Goal: Task Accomplishment & Management: Complete application form

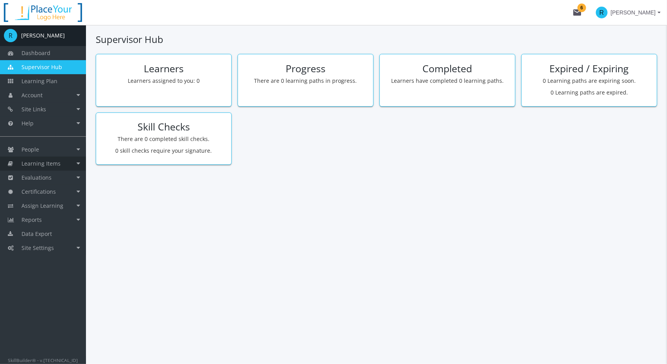
click at [55, 166] on span "Learning Items" at bounding box center [40, 163] width 39 height 7
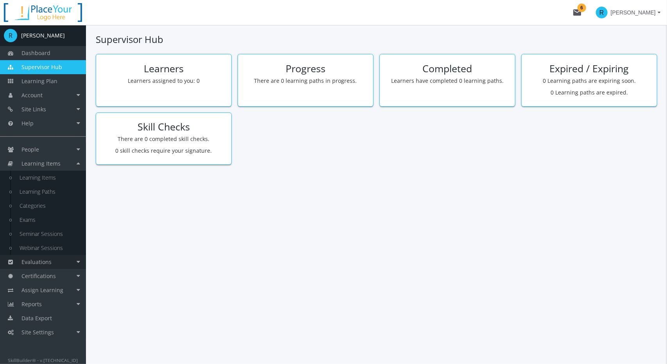
click at [49, 258] on link "Evaluations" at bounding box center [43, 262] width 86 height 14
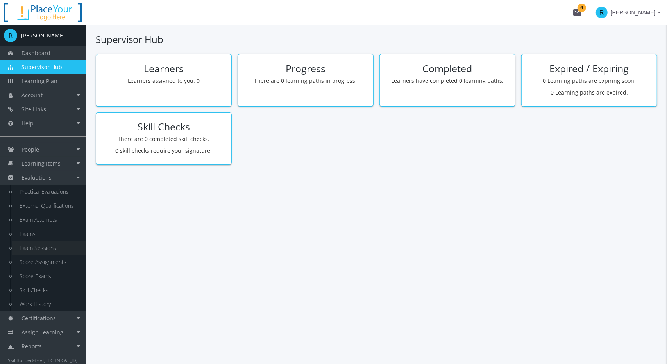
click at [37, 247] on link "Exam Sessions" at bounding box center [49, 248] width 74 height 14
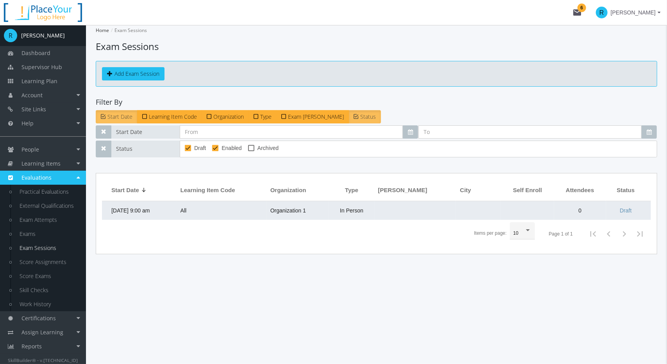
click at [206, 213] on td "All" at bounding box center [222, 210] width 90 height 19
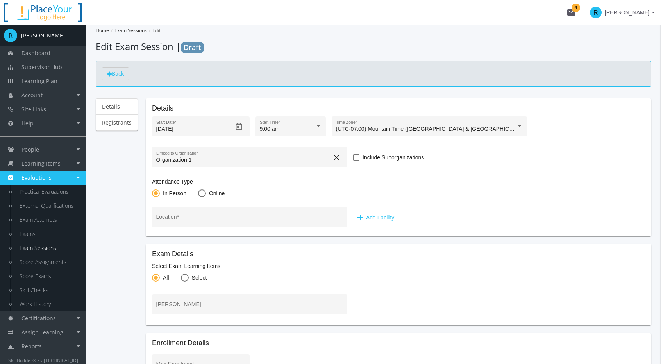
click at [191, 299] on div "[PERSON_NAME]" at bounding box center [249, 307] width 187 height 16
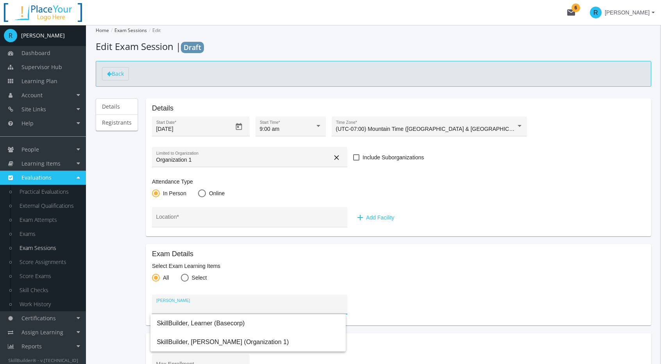
click at [394, 299] on mat-card-content "Exam Details Select Exam Learning Items All Select [PERSON_NAME]" at bounding box center [398, 285] width 493 height 69
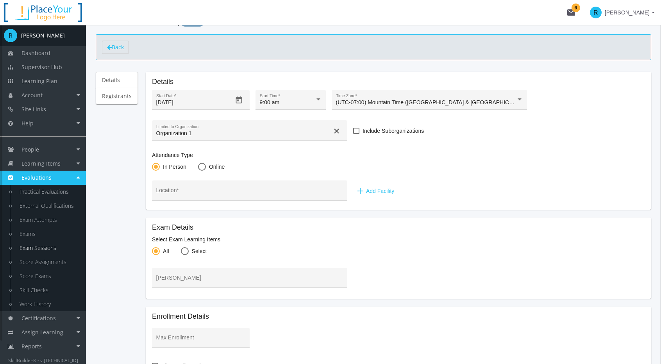
scroll to position [39, 0]
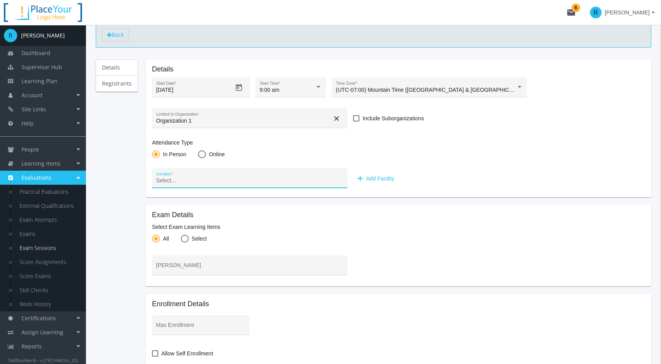
click at [320, 179] on input "Location *" at bounding box center [249, 181] width 187 height 6
click at [324, 180] on input "Location *" at bounding box center [249, 181] width 187 height 6
click at [372, 180] on span "add Add Facility" at bounding box center [375, 179] width 39 height 14
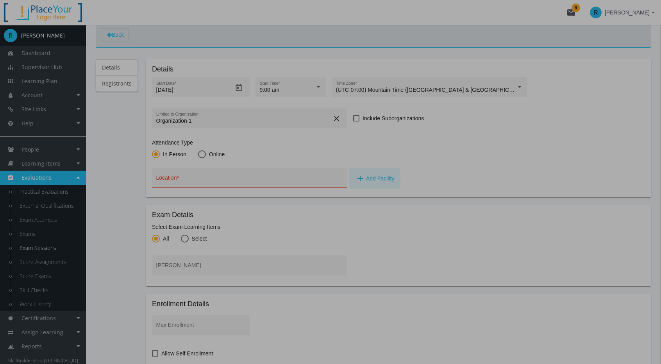
scroll to position [0, 0]
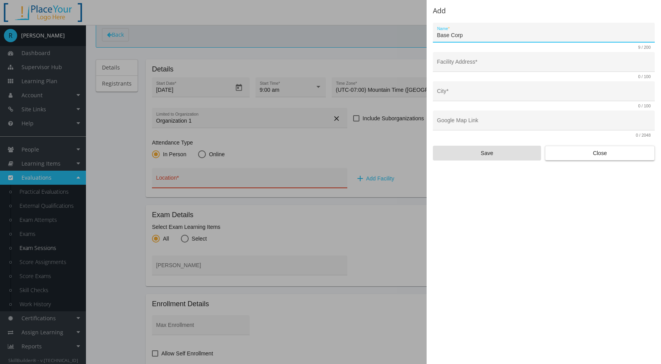
drag, startPoint x: 464, startPoint y: 34, endPoint x: 434, endPoint y: 34, distance: 30.5
click at [434, 34] on div "Base Corp Name *" at bounding box center [544, 33] width 222 height 20
type input "IBAS"
click at [467, 64] on input "Facility Address *" at bounding box center [544, 65] width 214 height 6
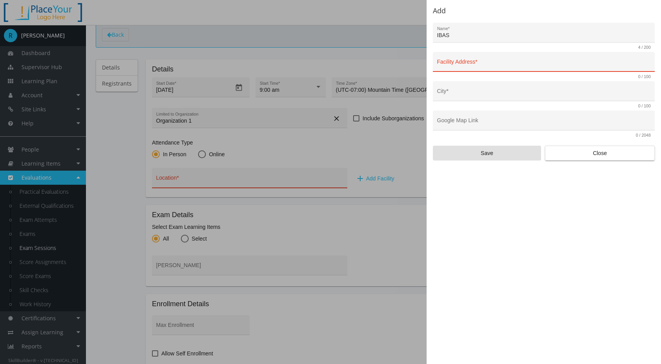
click at [491, 65] on input "Facility Address *" at bounding box center [544, 65] width 214 height 6
paste input "[STREET_ADDRESS]"
type input "[STREET_ADDRESS]"
click at [478, 92] on input "City *" at bounding box center [544, 94] width 214 height 6
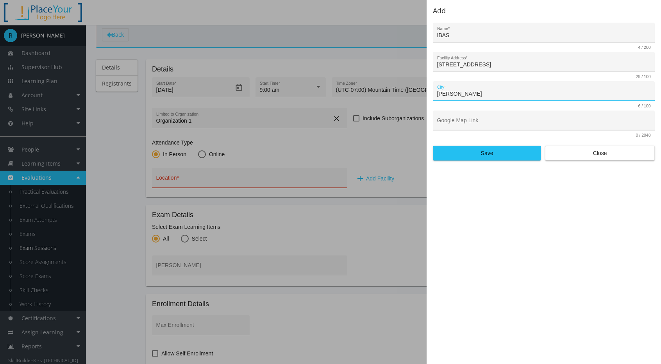
type input "[PERSON_NAME]"
click at [490, 125] on input "Google Map Link" at bounding box center [544, 123] width 214 height 6
click at [539, 125] on input "Google Map Link" at bounding box center [544, 123] width 214 height 6
paste input "[URL][DOMAIN_NAME][PERSON_NAME]"
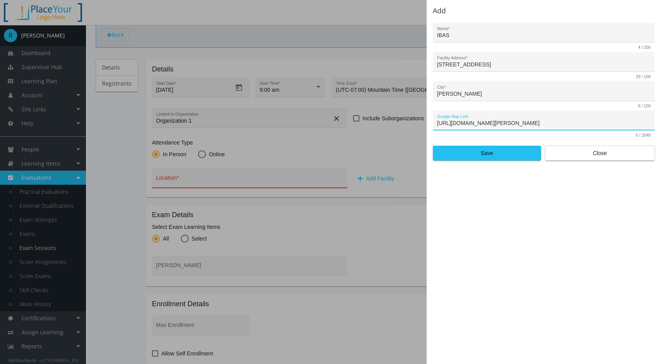
scroll to position [0, 572]
type input "[URL][DOMAIN_NAME][PERSON_NAME]"
click at [510, 154] on span "Save" at bounding box center [487, 153] width 95 height 14
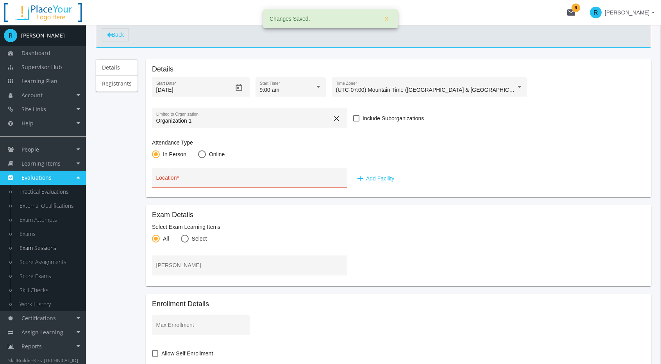
type input "IBAS"
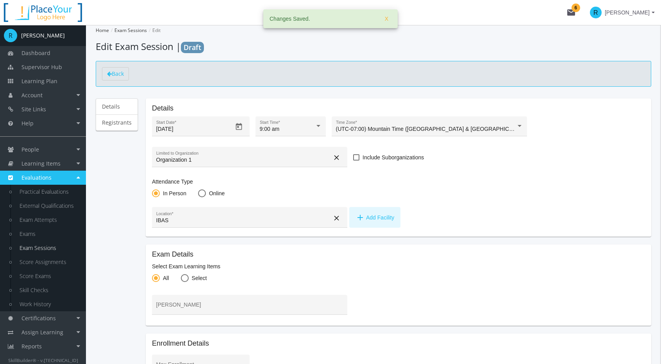
scroll to position [39, 0]
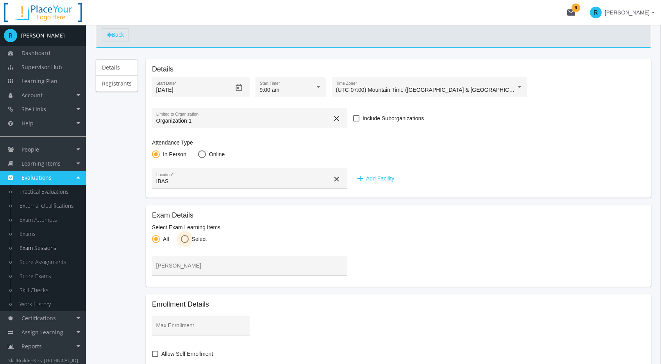
click at [187, 236] on span at bounding box center [185, 239] width 8 height 8
click at [187, 237] on input "Select" at bounding box center [185, 241] width 8 height 8
radio input "true"
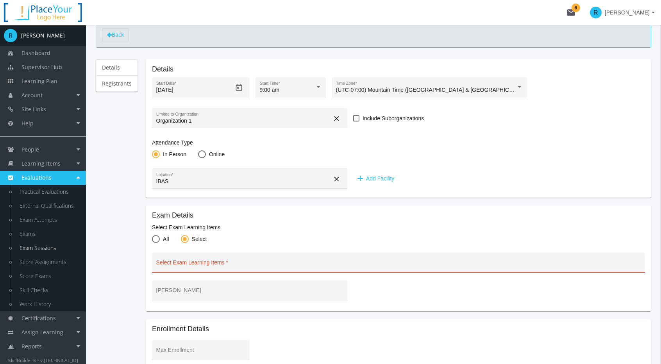
click at [193, 263] on input "Select Exam Learning Items" at bounding box center [398, 266] width 485 height 6
click at [155, 237] on span at bounding box center [156, 239] width 8 height 8
click at [155, 237] on input "All" at bounding box center [156, 241] width 8 height 8
radio input "true"
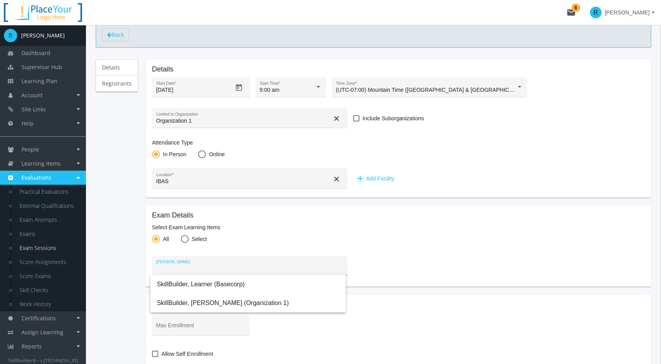
click at [181, 267] on input "[PERSON_NAME]" at bounding box center [249, 269] width 187 height 6
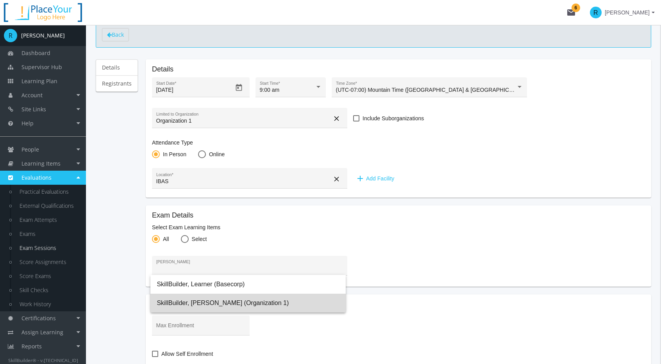
click at [195, 304] on span "SkillBuilder, [PERSON_NAME] (Organization 1)" at bounding box center [248, 303] width 183 height 19
type input "SkillBuilder, [PERSON_NAME] (Organization 1)"
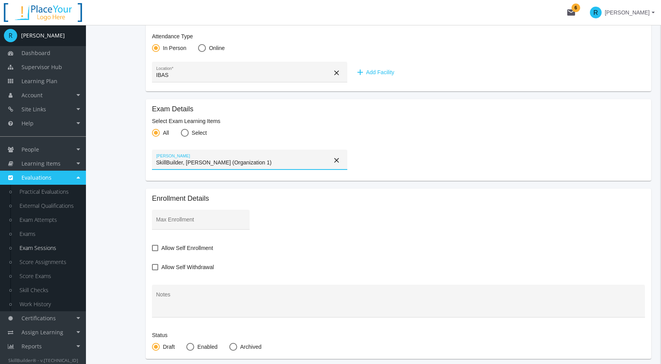
scroll to position [156, 0]
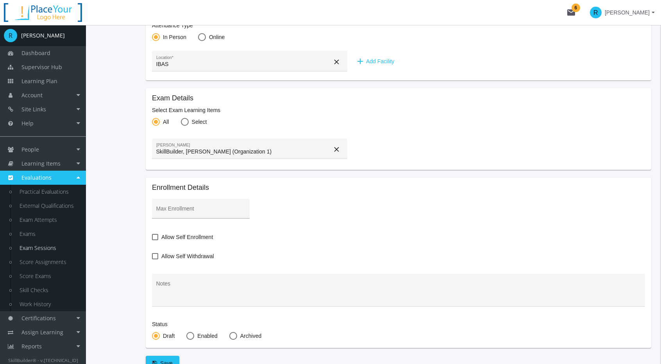
click at [223, 200] on div "Max Enrollment" at bounding box center [201, 209] width 98 height 20
type input "10"
click at [260, 244] on mat-card-content "Enrollment Details 10 Max Enrollment Allow Self Enrollment Allow Self Withdrawa…" at bounding box center [398, 263] width 493 height 158
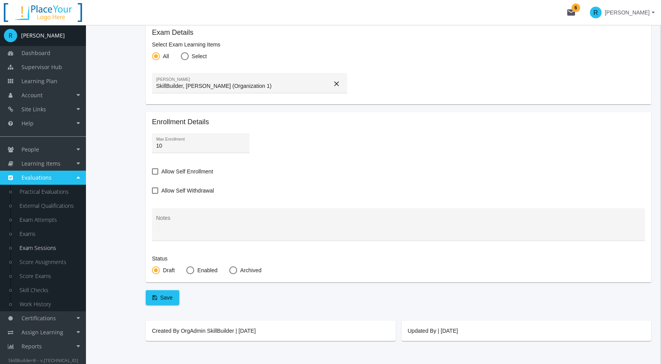
scroll to position [237, 0]
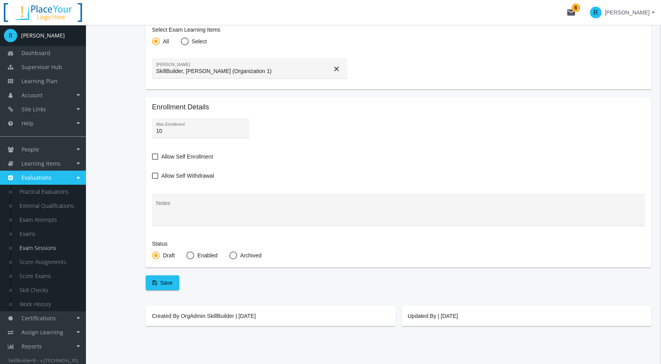
click at [187, 253] on span at bounding box center [190, 256] width 8 height 8
click at [187, 253] on input "Enabled" at bounding box center [190, 257] width 8 height 8
radio input "true"
click at [164, 278] on span "Save" at bounding box center [162, 283] width 20 height 14
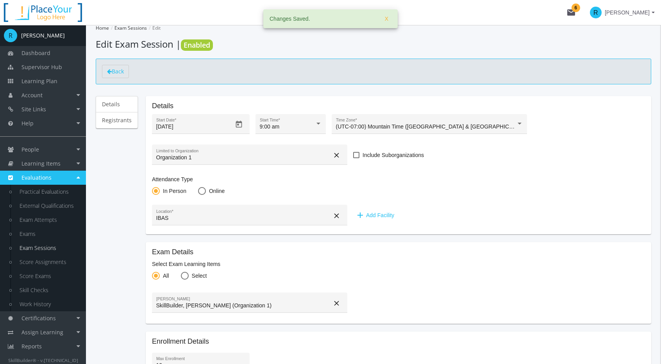
scroll to position [0, 0]
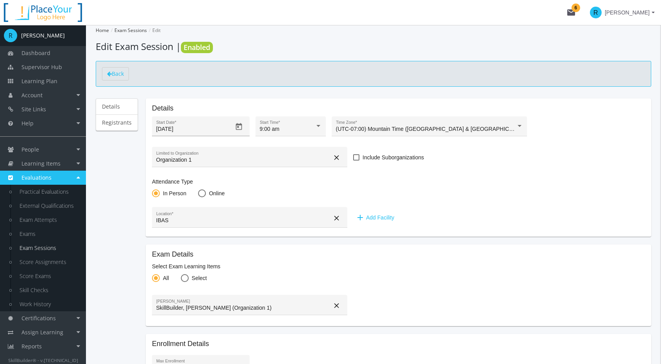
click at [239, 125] on icon "Open calendar" at bounding box center [239, 127] width 8 height 8
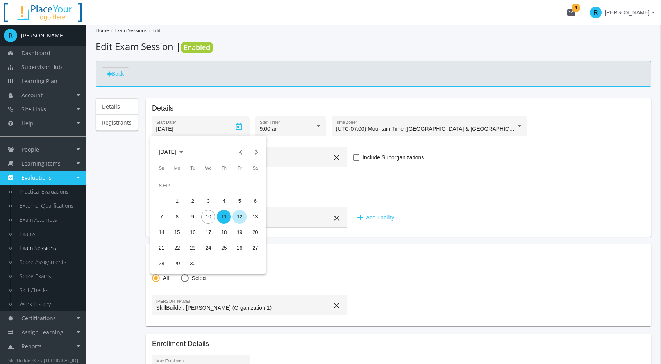
click at [239, 219] on div "12" at bounding box center [240, 217] width 14 height 14
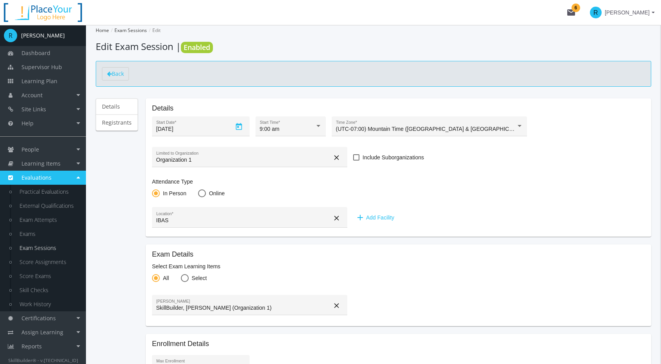
type input "[DATE]"
click at [236, 126] on icon "Open calendar" at bounding box center [239, 126] width 6 height 7
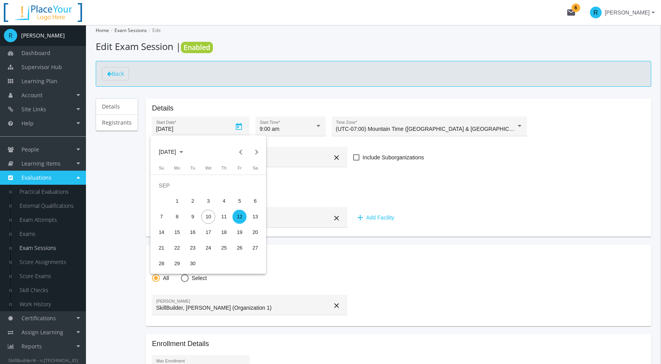
click at [240, 216] on div "12" at bounding box center [240, 217] width 14 height 14
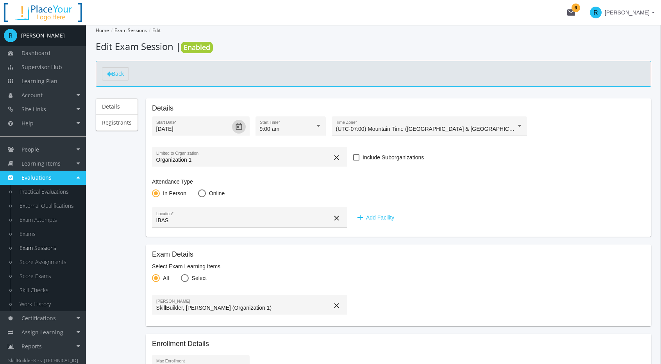
click at [516, 125] on div at bounding box center [519, 126] width 7 height 6
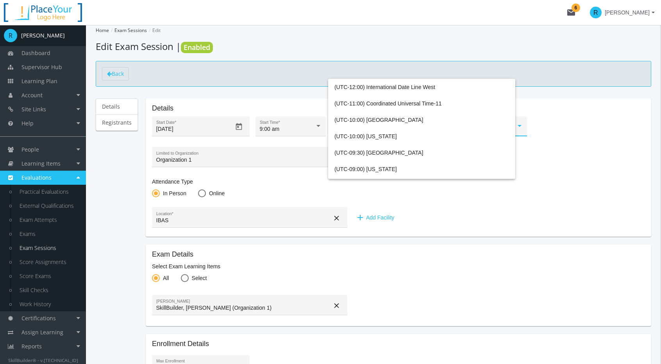
scroll to position [155, 0]
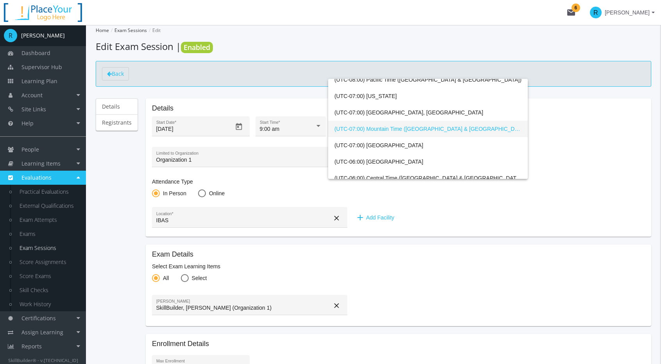
click at [515, 125] on span "(UTC-07:00) Mountain Time ([GEOGRAPHIC_DATA] & [GEOGRAPHIC_DATA])" at bounding box center [428, 129] width 187 height 16
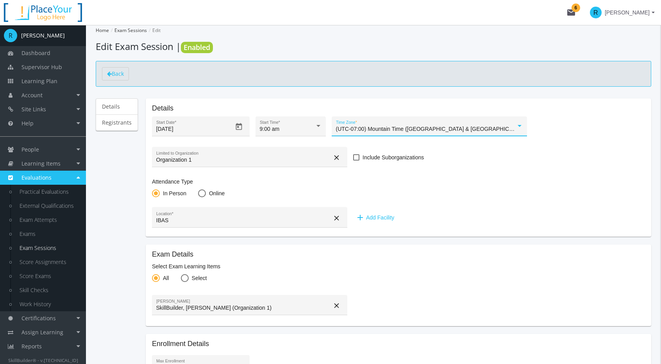
click at [345, 184] on mat-label "Attendance Type" at bounding box center [398, 182] width 493 height 8
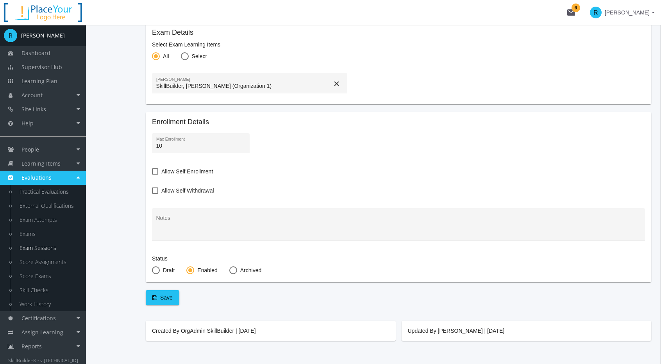
scroll to position [237, 0]
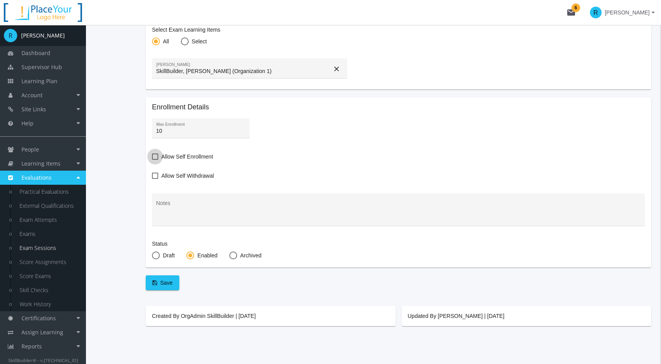
click at [156, 154] on span at bounding box center [155, 157] width 6 height 6
click at [152, 159] on input "Allow Self Enrollment" at bounding box center [152, 159] width 0 height 0
checkbox input "true"
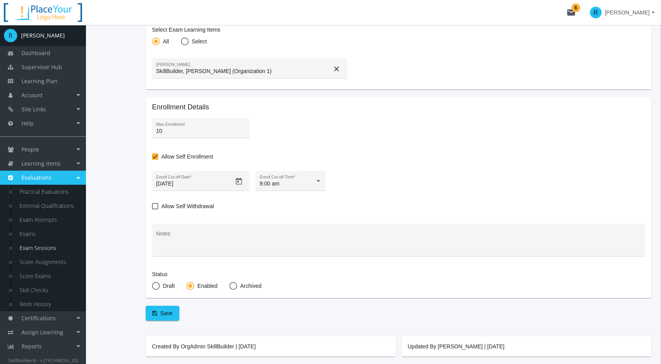
scroll to position [267, 0]
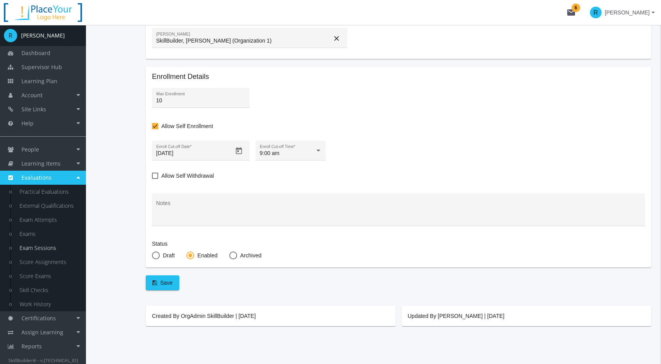
click at [158, 177] on label "Allow Self Withdrawal" at bounding box center [183, 175] width 62 height 9
click at [152, 179] on input "Allow Self Withdrawal" at bounding box center [152, 179] width 0 height 0
checkbox input "true"
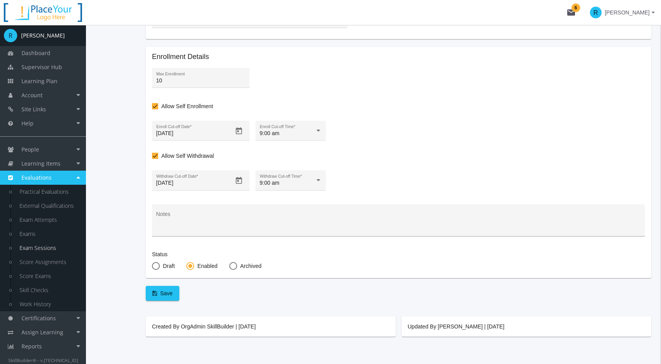
scroll to position [298, 0]
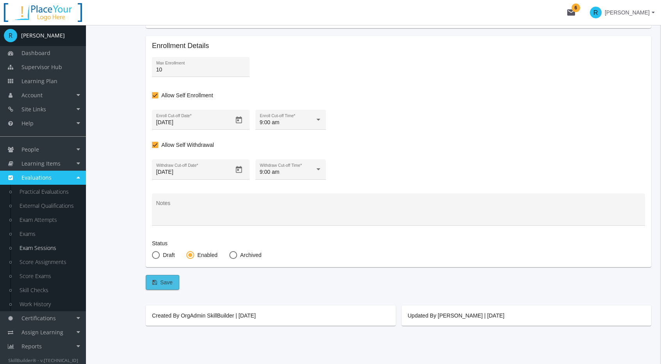
click at [169, 285] on span "Save" at bounding box center [162, 283] width 20 height 14
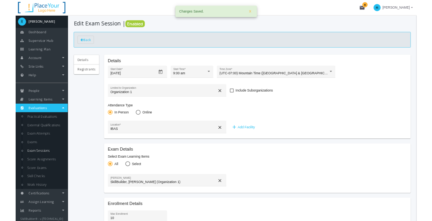
scroll to position [0, 0]
